Goal: Task Accomplishment & Management: Manage account settings

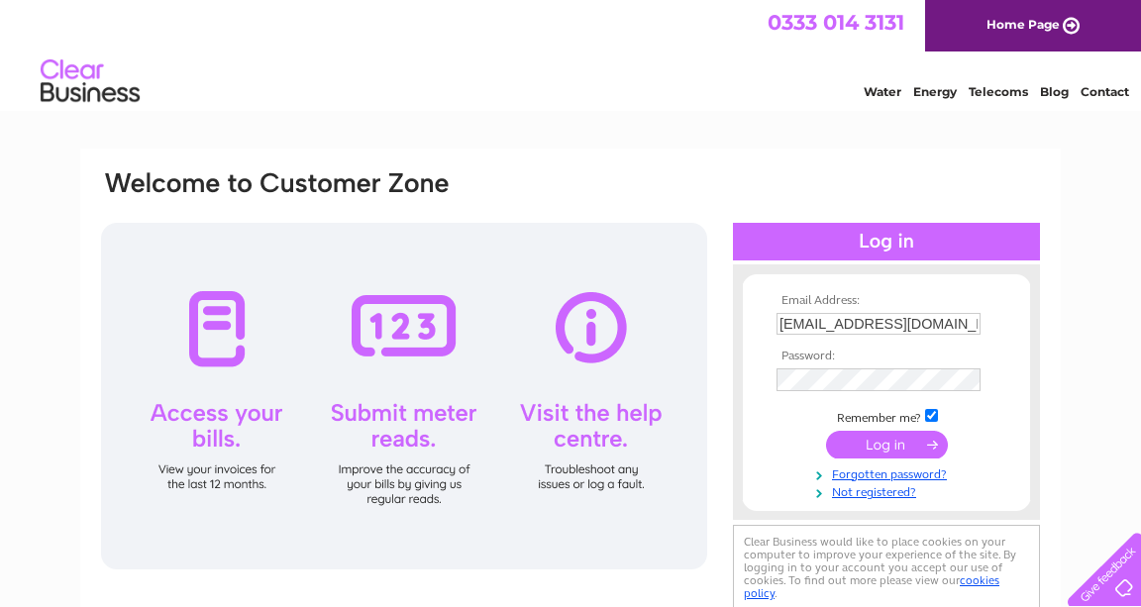
click at [894, 447] on input "submit" at bounding box center [887, 445] width 122 height 28
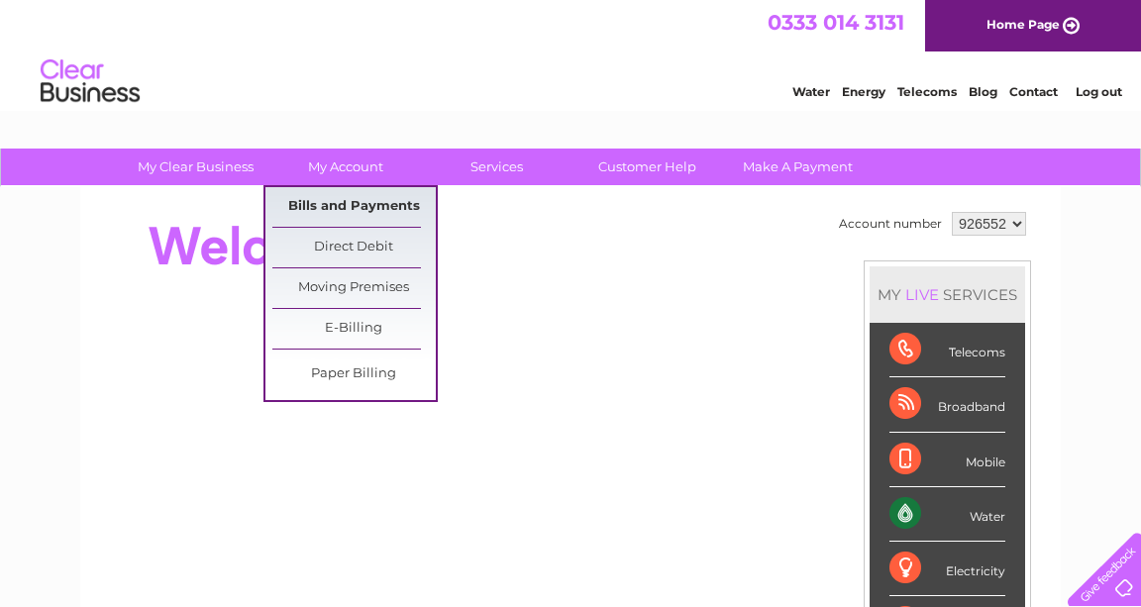
click at [350, 201] on link "Bills and Payments" at bounding box center [353, 207] width 163 height 40
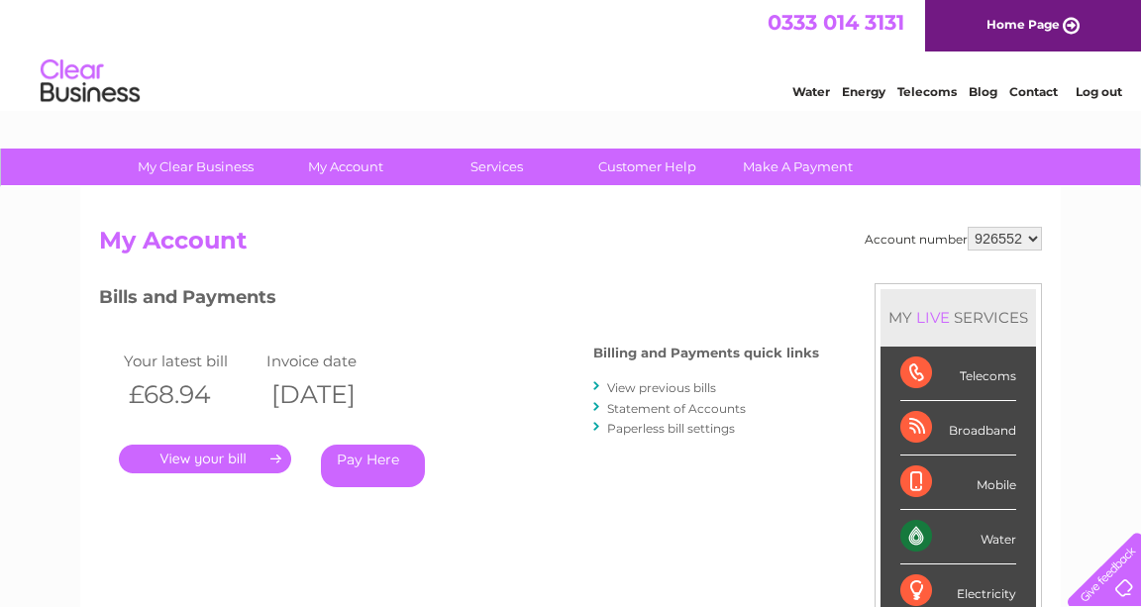
click at [208, 459] on link "." at bounding box center [205, 459] width 172 height 29
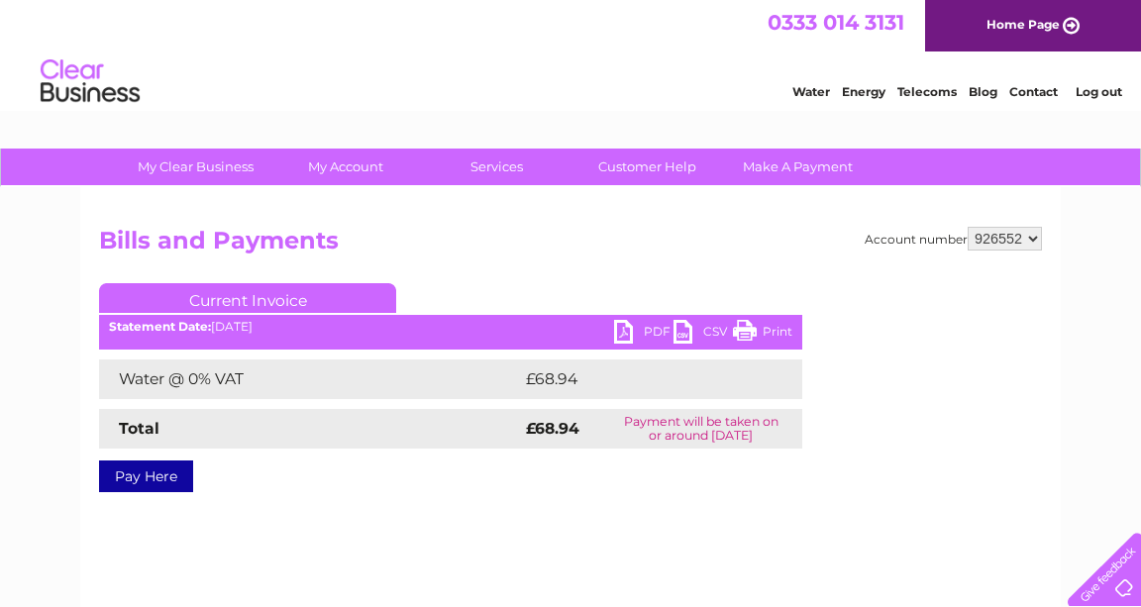
click at [623, 329] on link "PDF" at bounding box center [643, 334] width 59 height 29
